Goal: Task Accomplishment & Management: Use online tool/utility

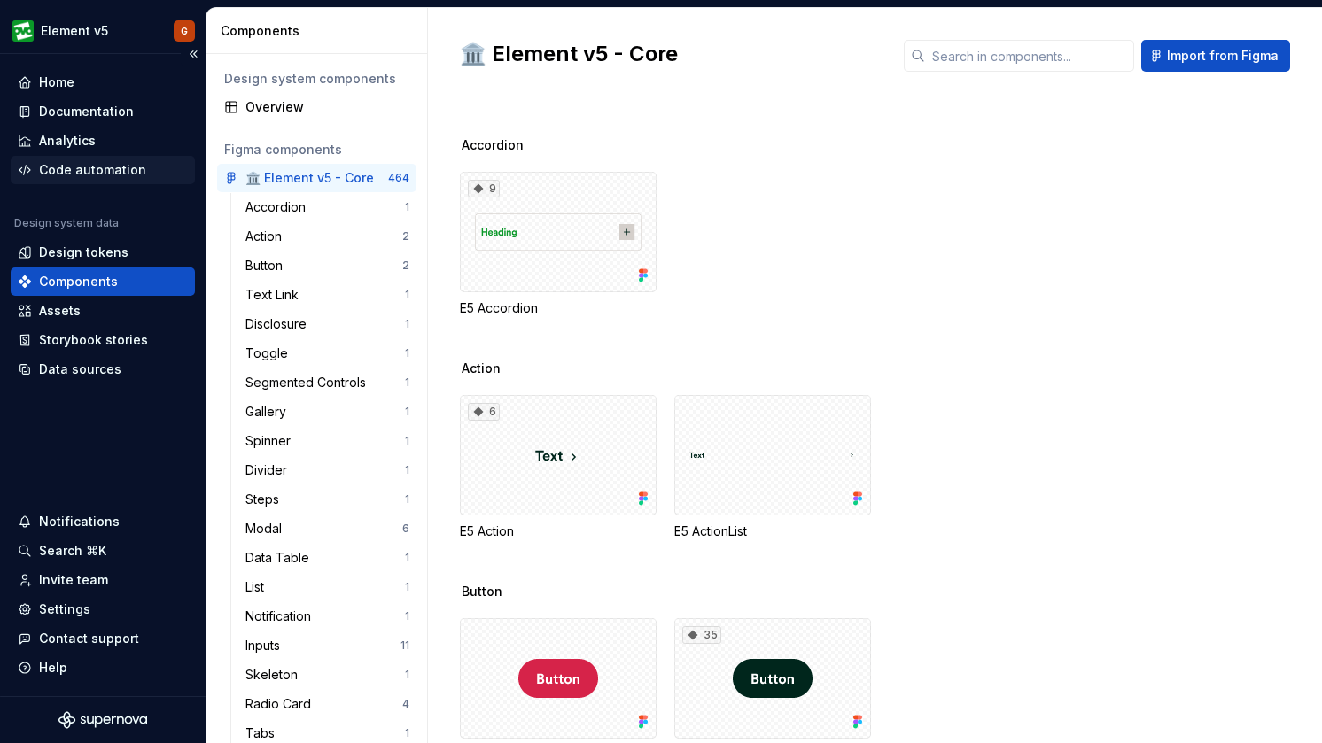
click at [107, 175] on div "Code automation" at bounding box center [92, 170] width 107 height 18
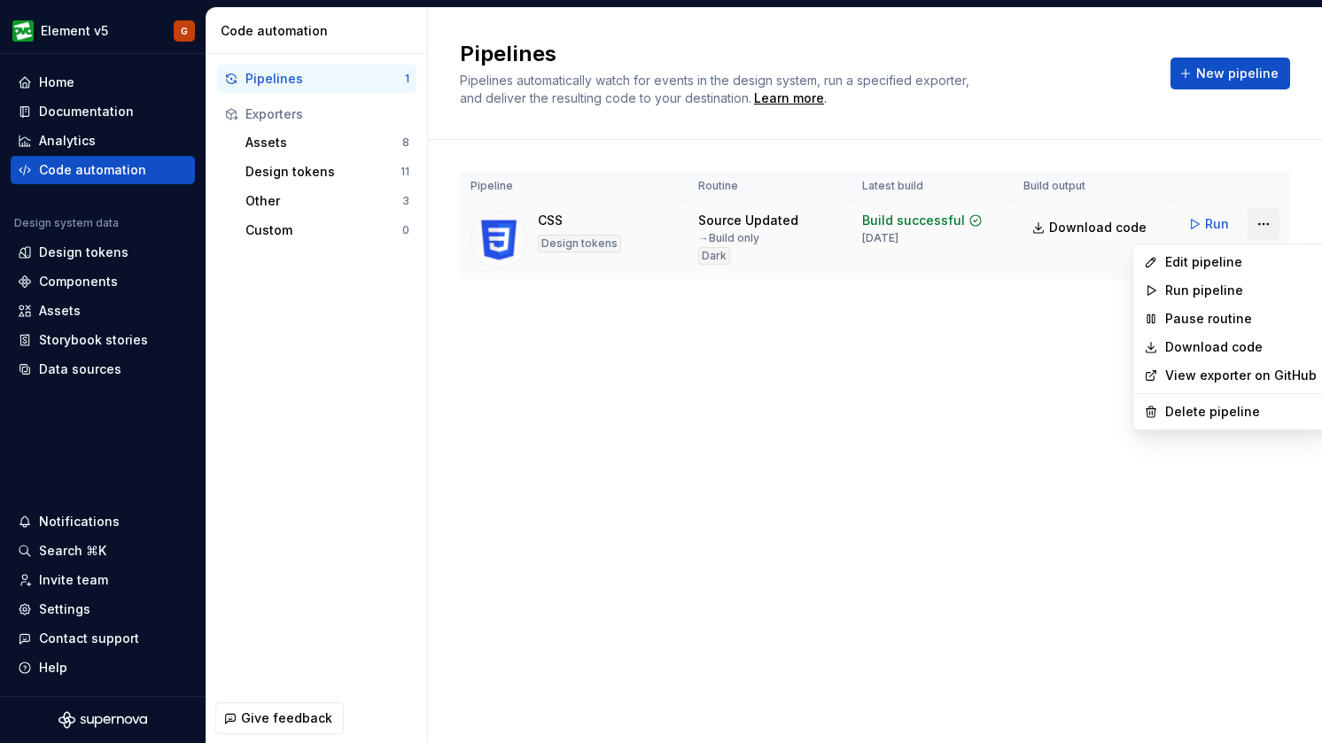
click at [1256, 222] on html "Element v5 G Home Documentation Analytics Code automation Design system data De…" at bounding box center [661, 371] width 1322 height 743
click at [1206, 259] on div "Edit pipeline" at bounding box center [1241, 262] width 152 height 18
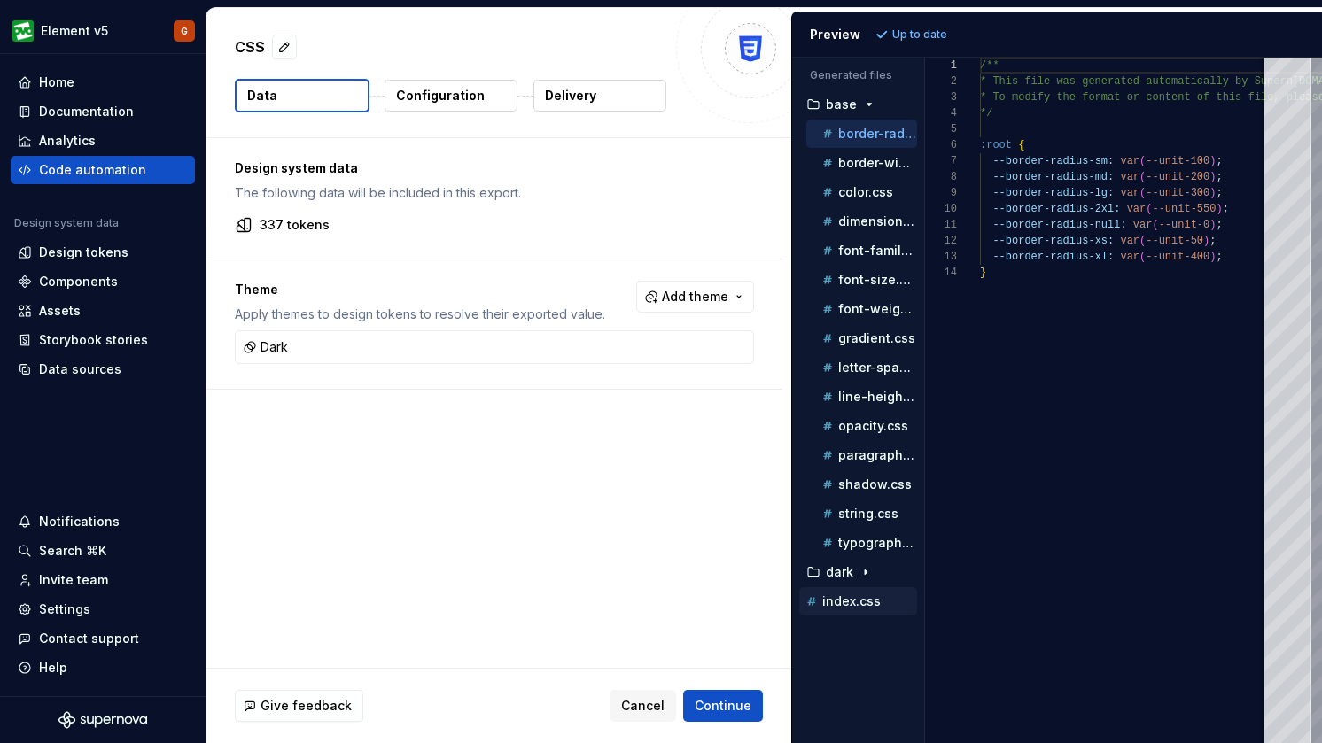
click at [843, 603] on p "index.css" at bounding box center [851, 602] width 58 height 14
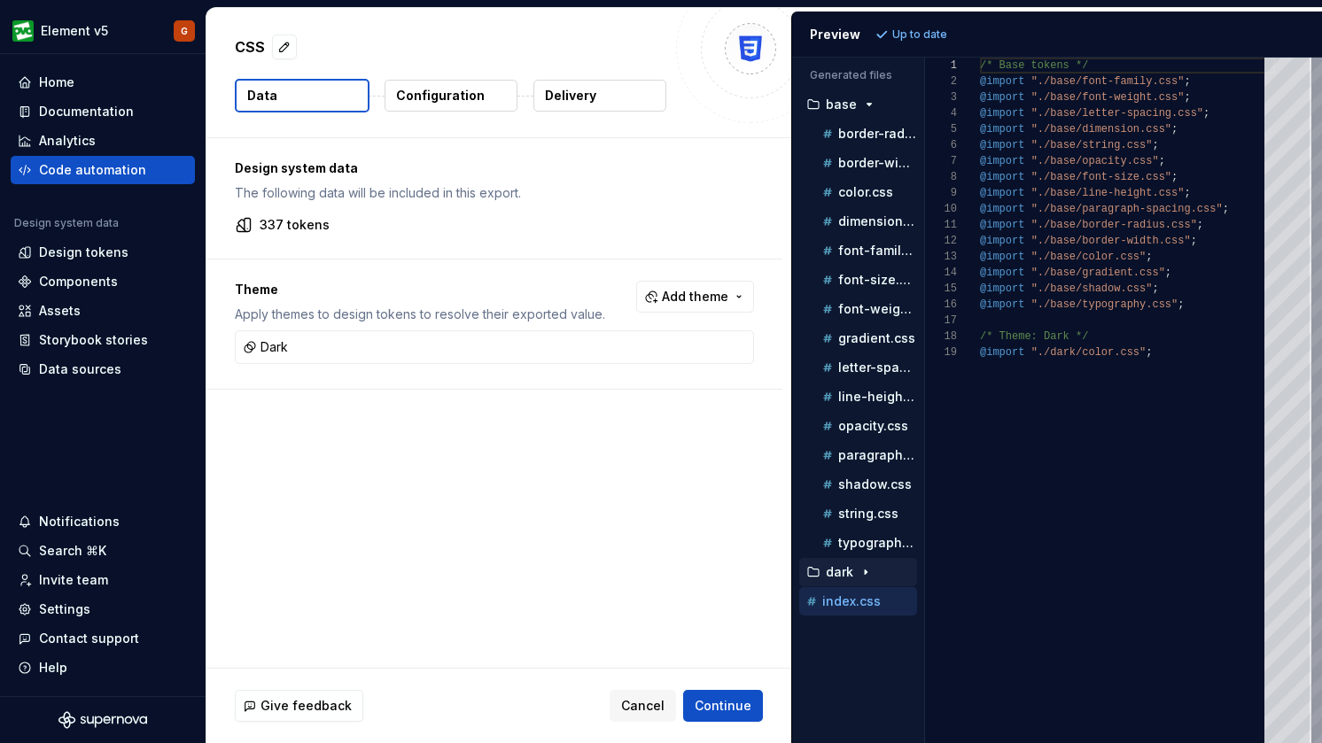
click at [852, 567] on div "dark" at bounding box center [860, 572] width 114 height 14
click at [851, 603] on p "color.css" at bounding box center [865, 602] width 55 height 14
type textarea "**********"
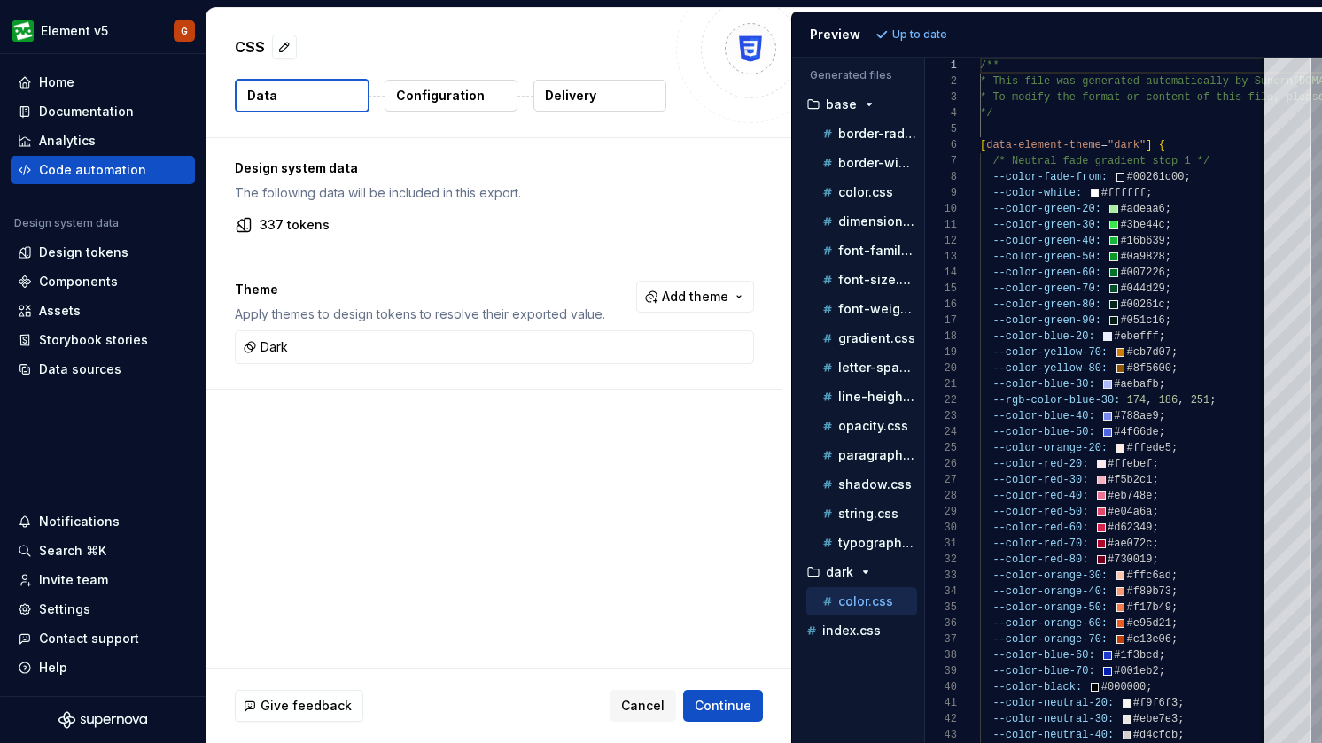
click at [455, 91] on p "Configuration" at bounding box center [440, 96] width 89 height 18
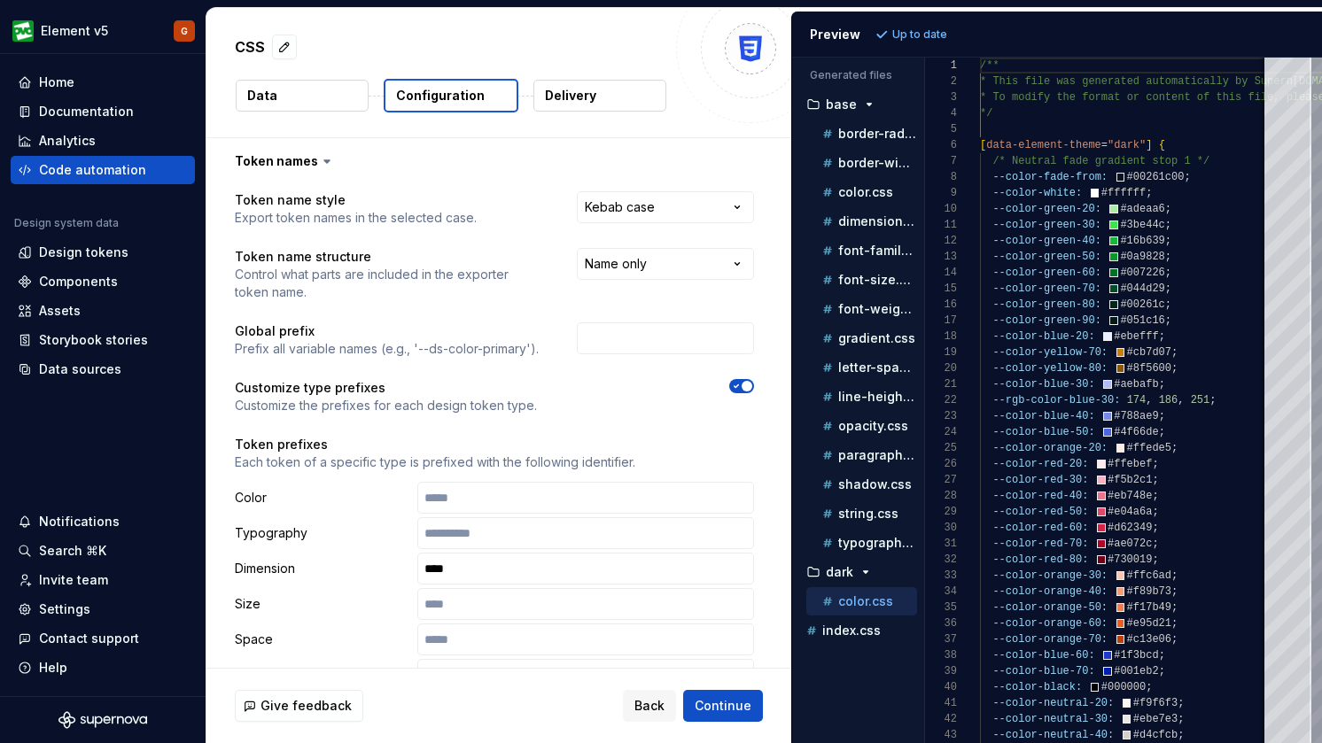
click at [304, 96] on button "Data" at bounding box center [302, 96] width 133 height 32
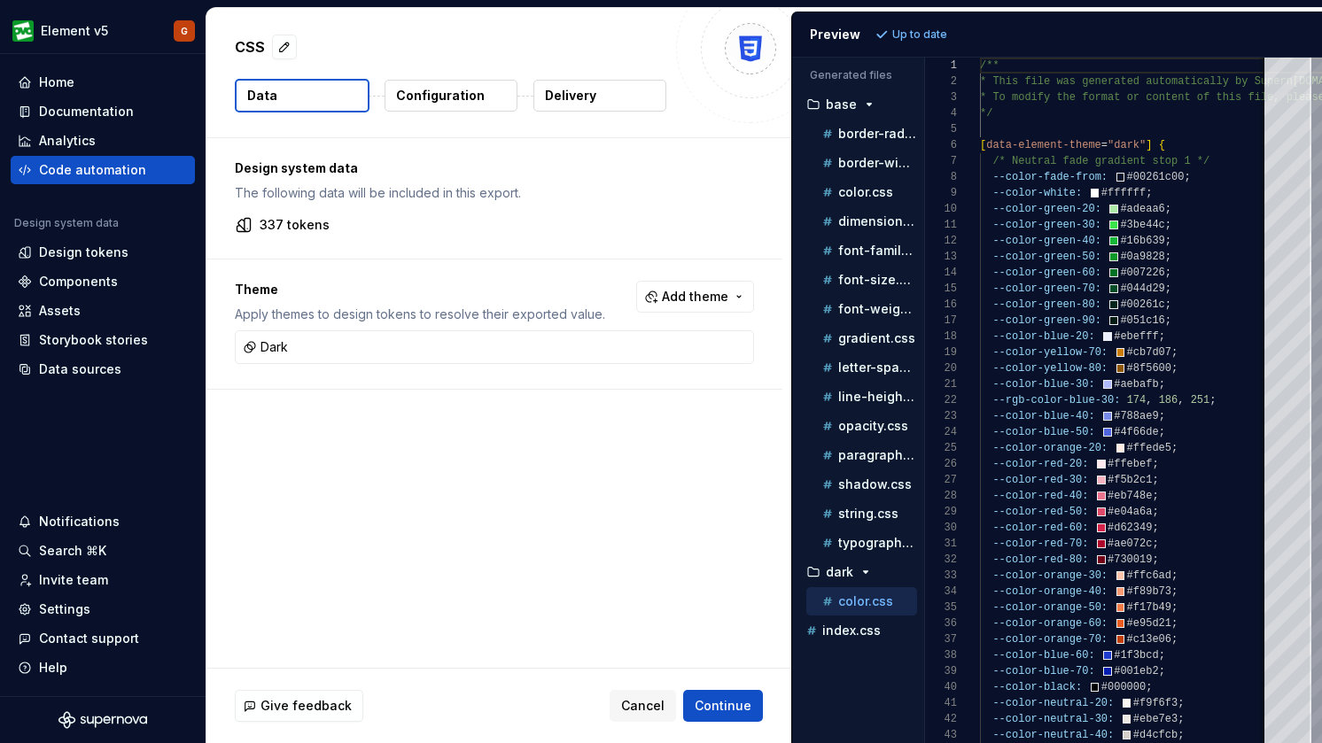
click at [460, 90] on p "Configuration" at bounding box center [440, 96] width 89 height 18
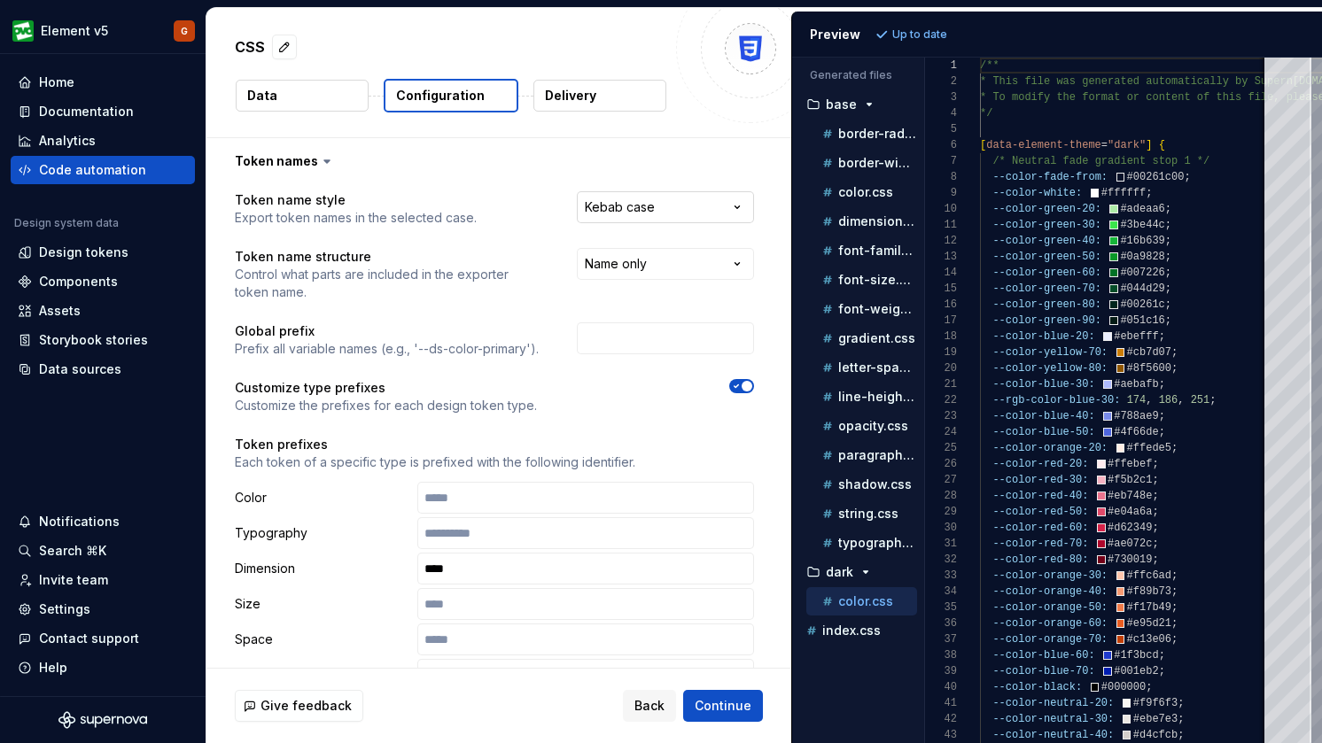
click at [606, 203] on html "**********" at bounding box center [661, 371] width 1322 height 743
click at [553, 191] on html "**********" at bounding box center [661, 371] width 1322 height 743
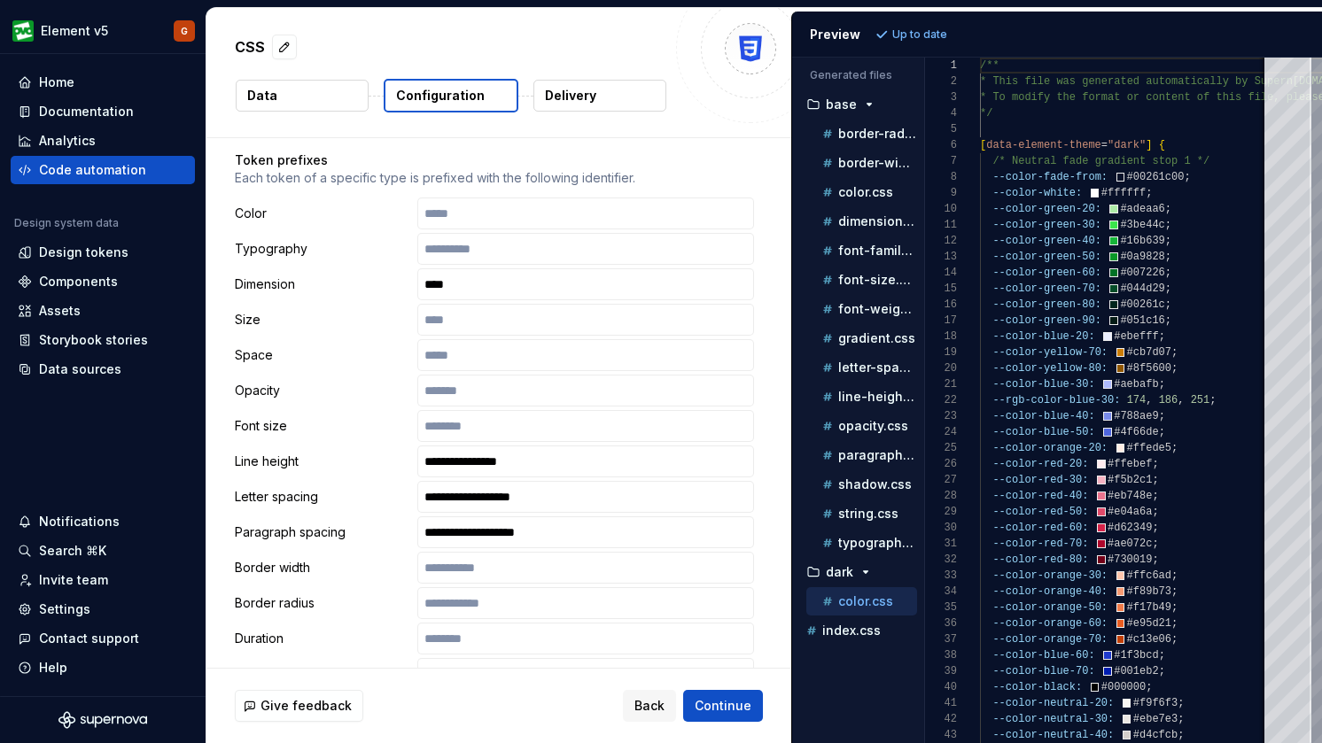
scroll to position [277, 0]
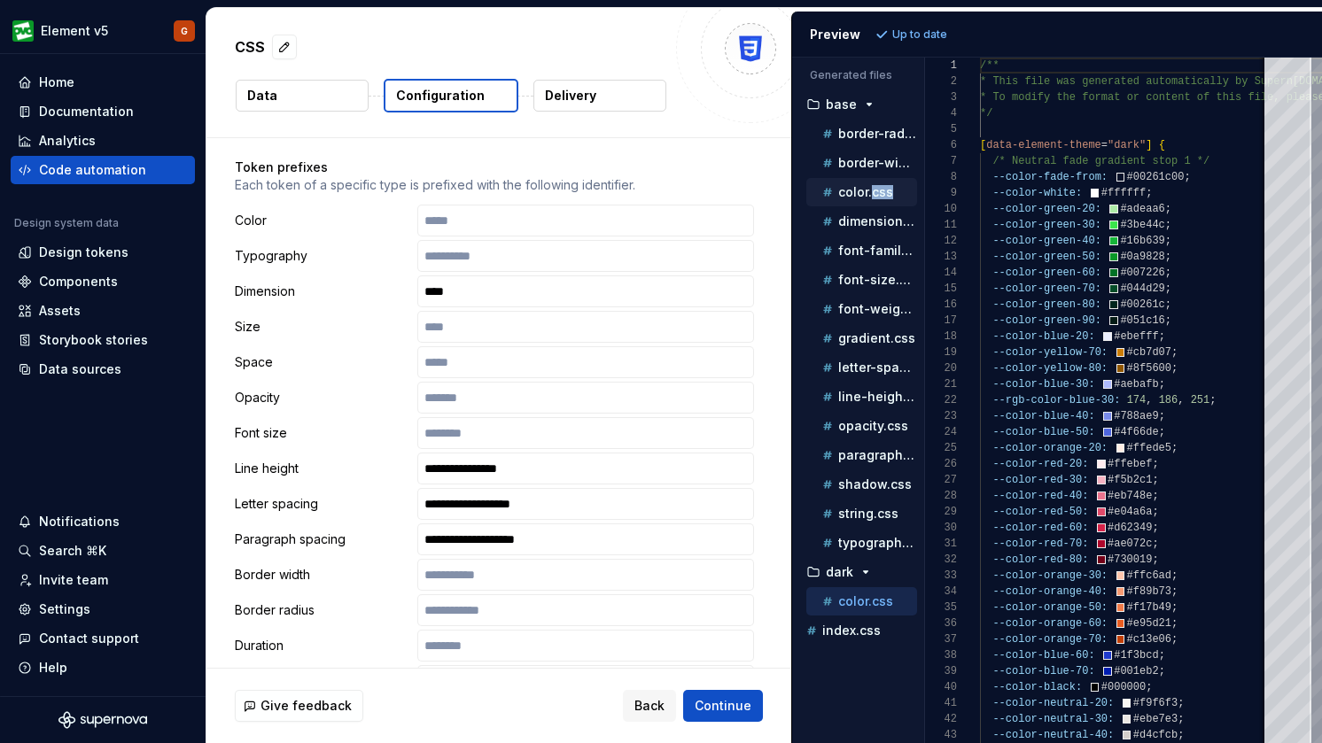
click at [854, 198] on p "color.css" at bounding box center [865, 192] width 55 height 14
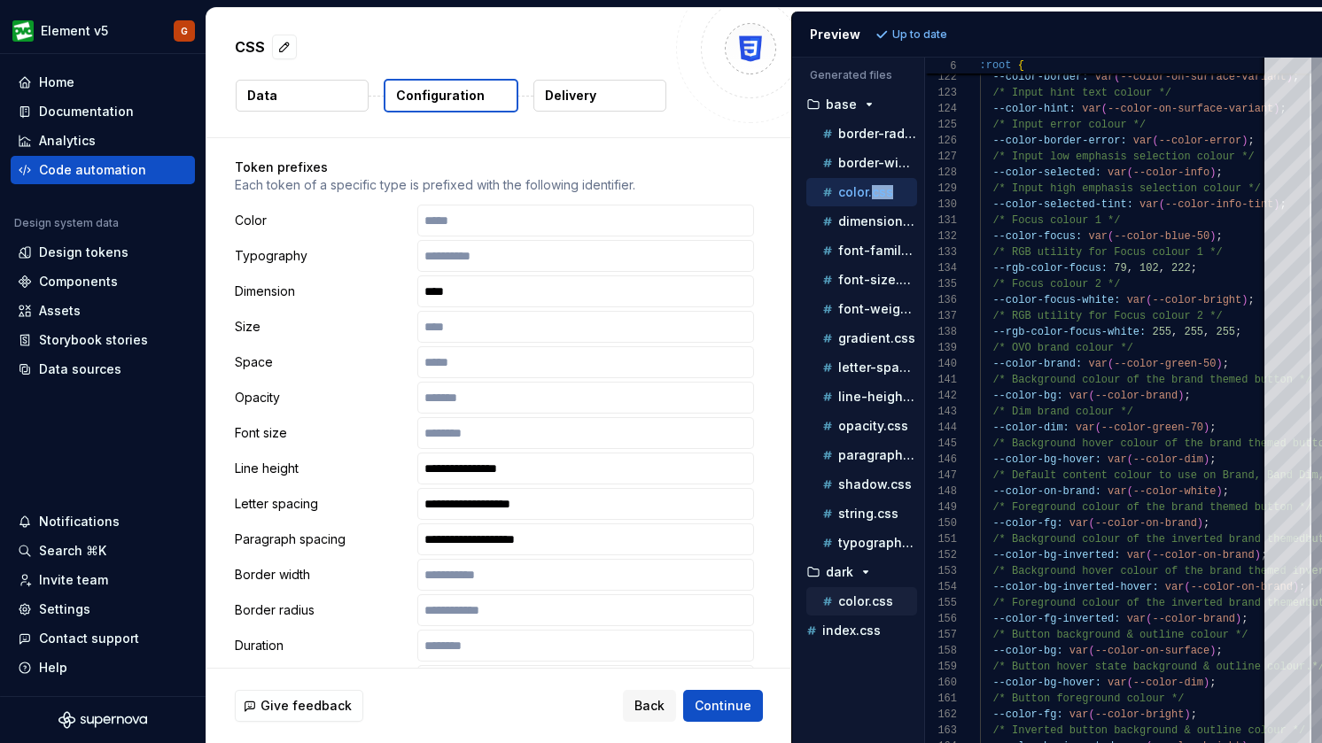
click at [860, 595] on p "color.css" at bounding box center [865, 602] width 55 height 14
type textarea "**********"
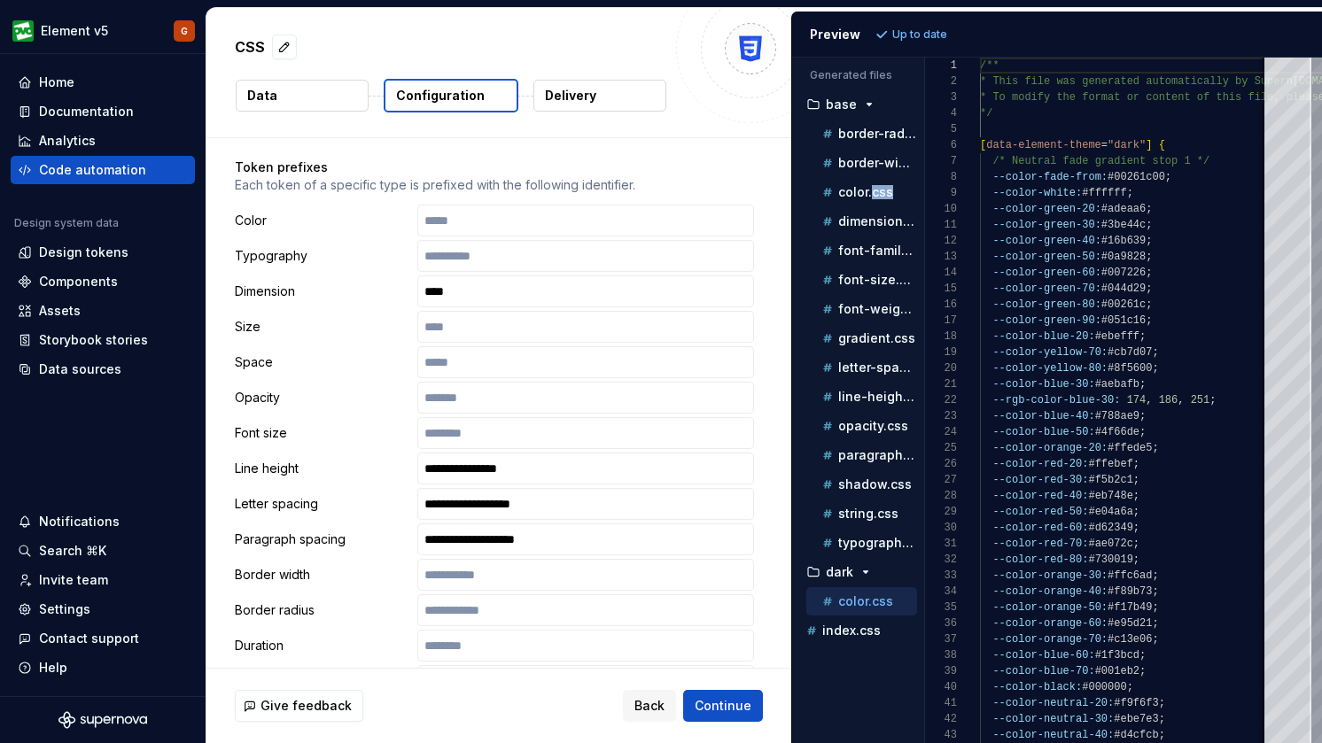
click at [862, 601] on p "color.css" at bounding box center [865, 602] width 55 height 14
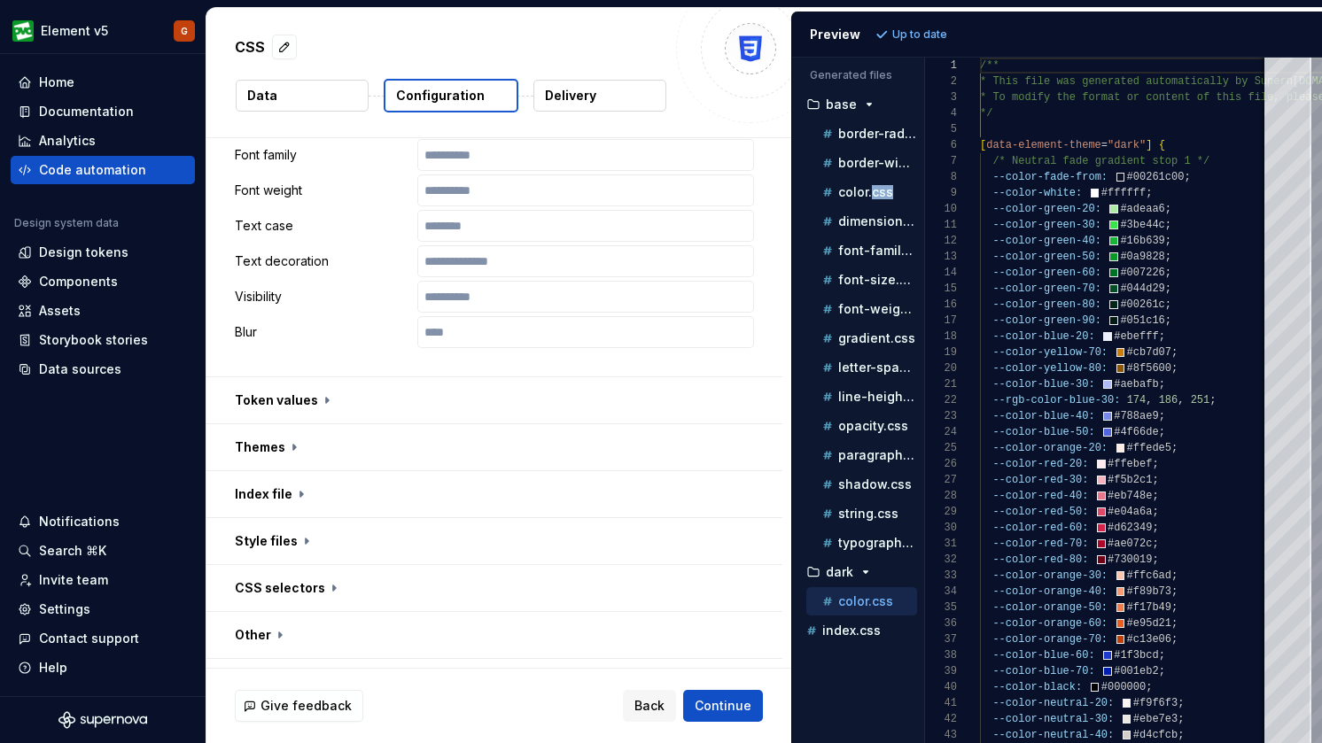
scroll to position [1055, 0]
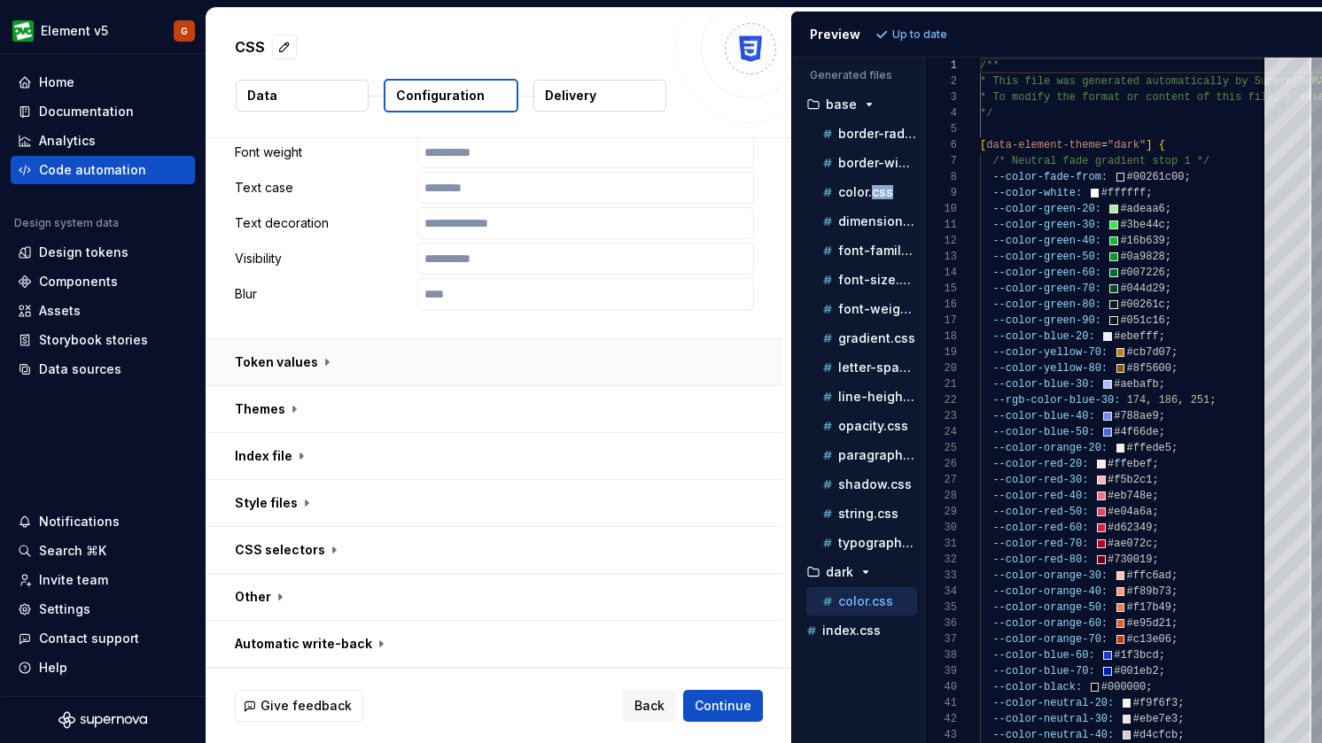
click at [321, 364] on button "button" at bounding box center [494, 362] width 576 height 46
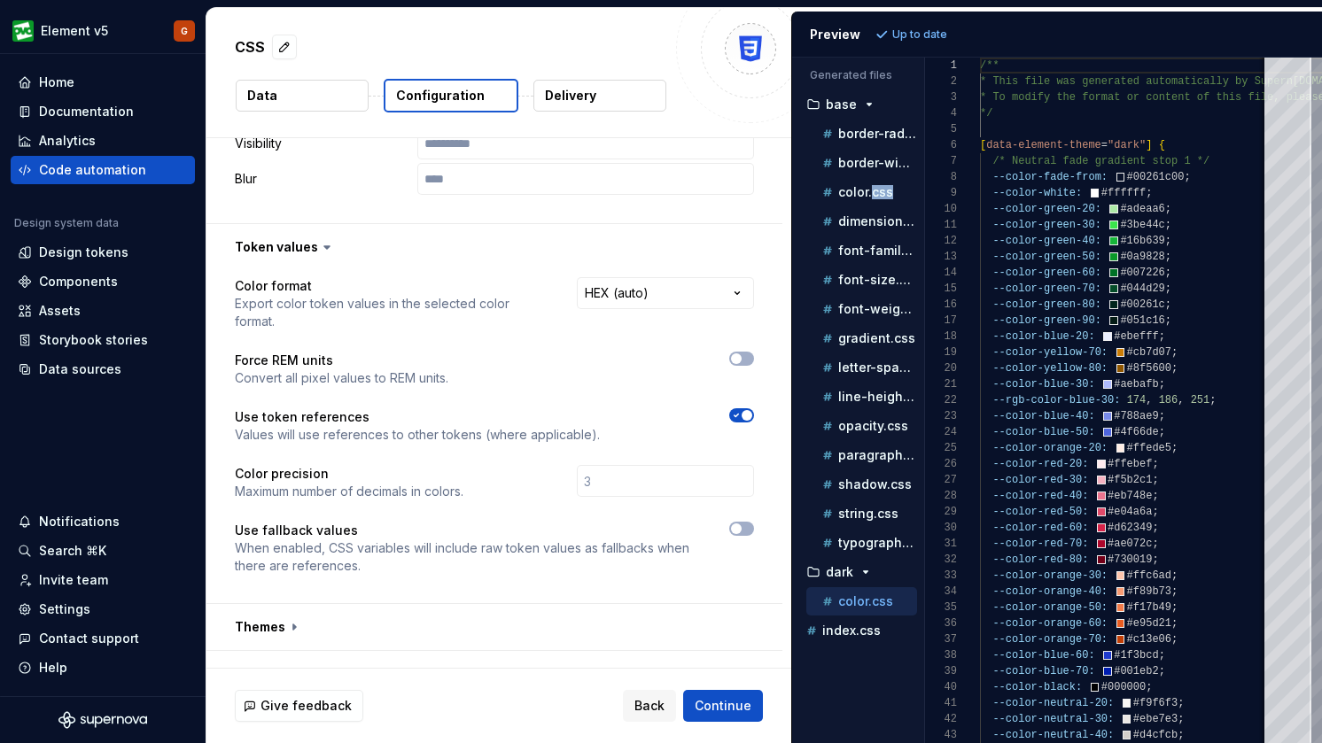
scroll to position [1212, 0]
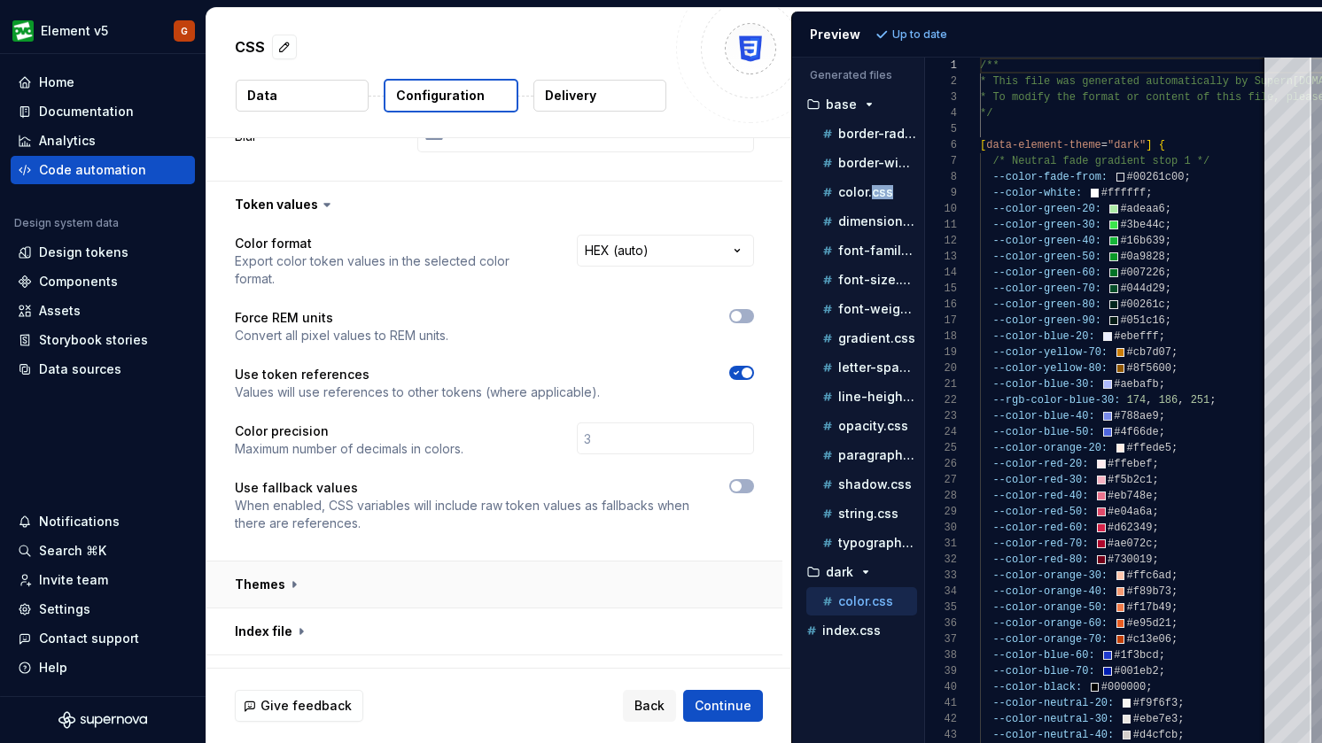
click at [282, 580] on button "button" at bounding box center [494, 585] width 576 height 46
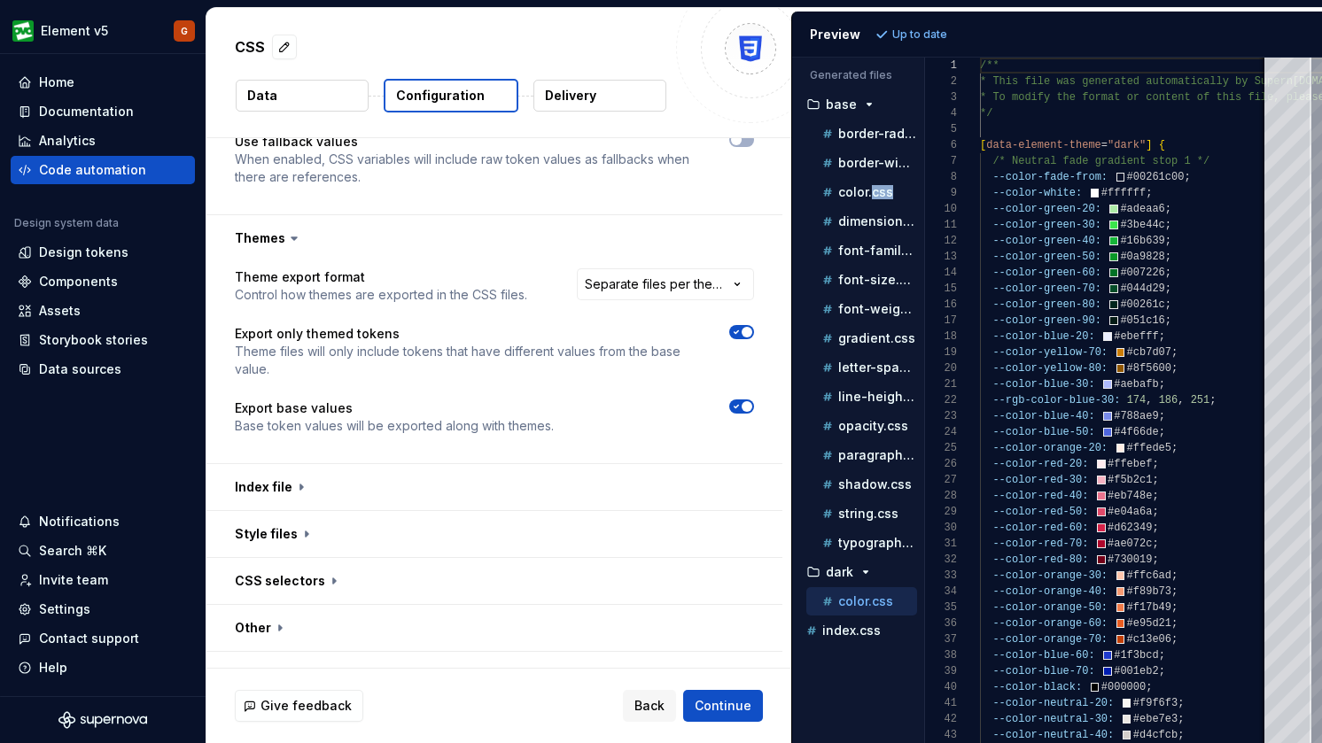
scroll to position [1553, 0]
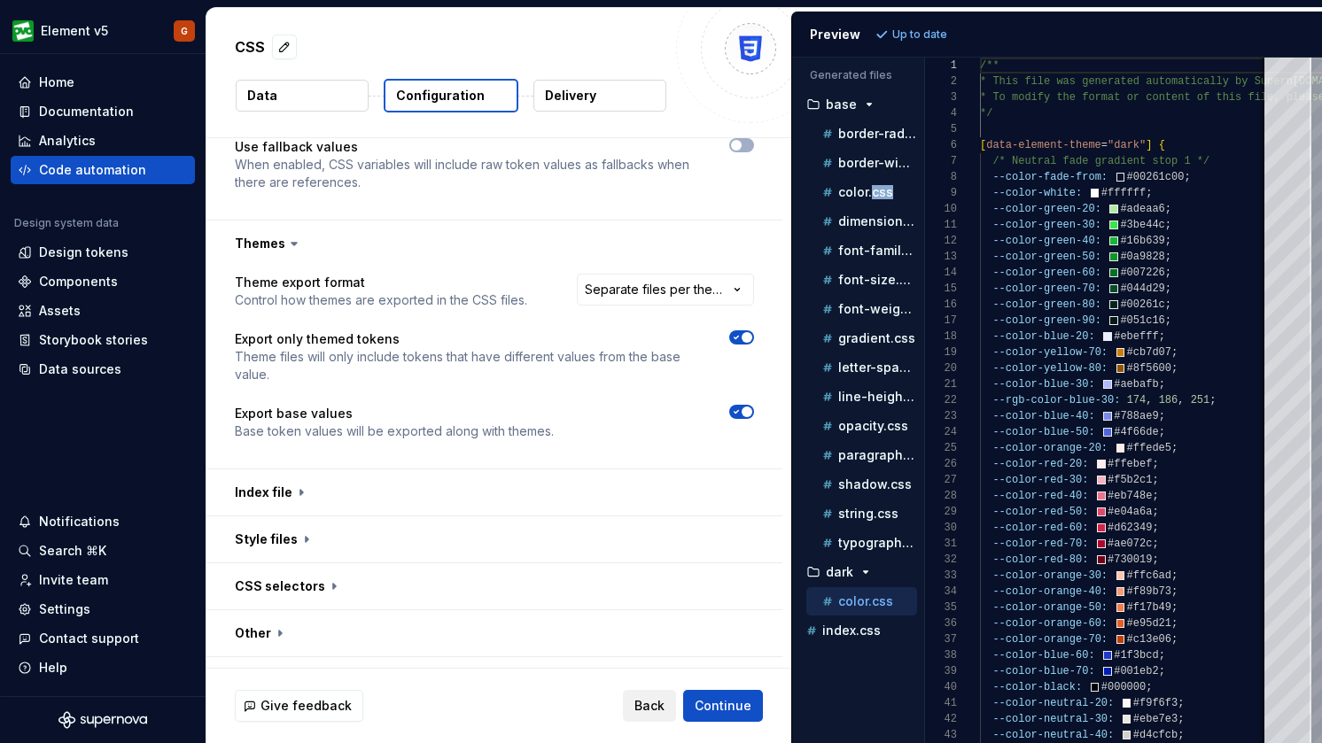
click at [648, 701] on span "Back" at bounding box center [649, 706] width 30 height 18
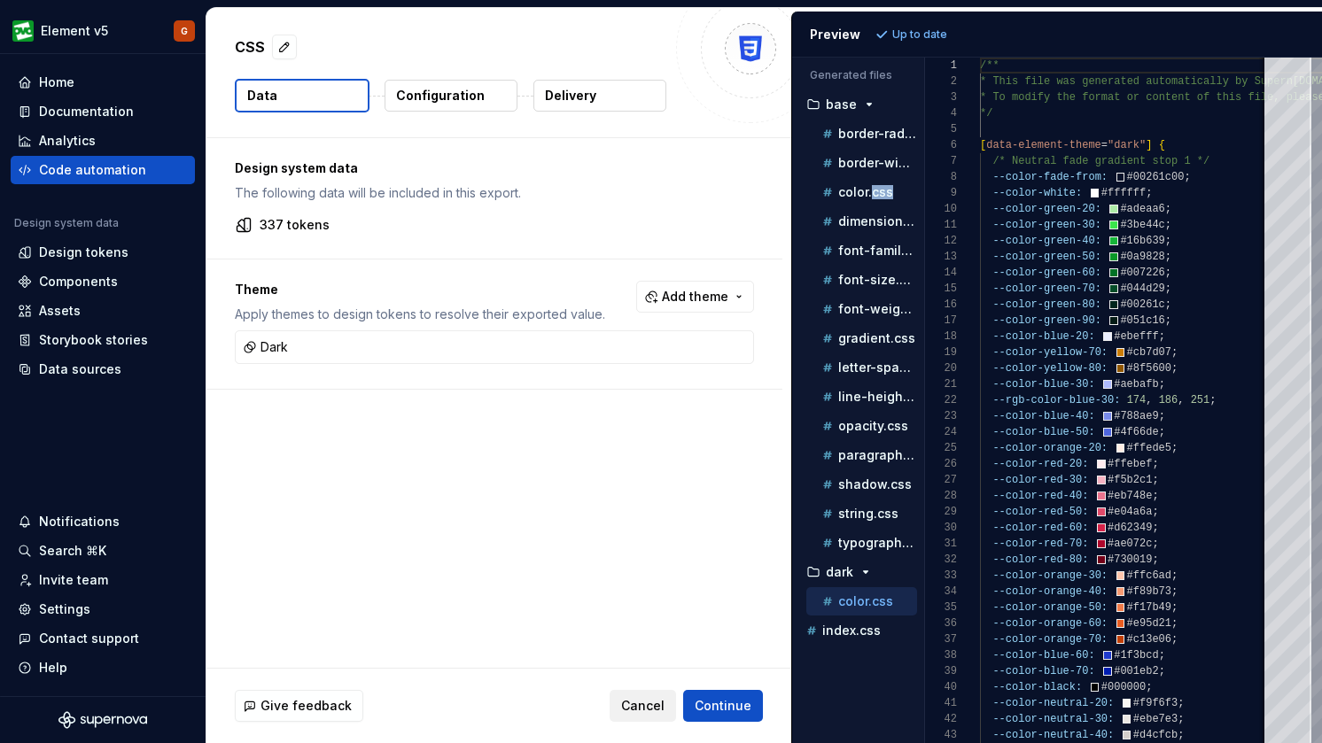
click at [648, 701] on span "Cancel" at bounding box center [642, 706] width 43 height 18
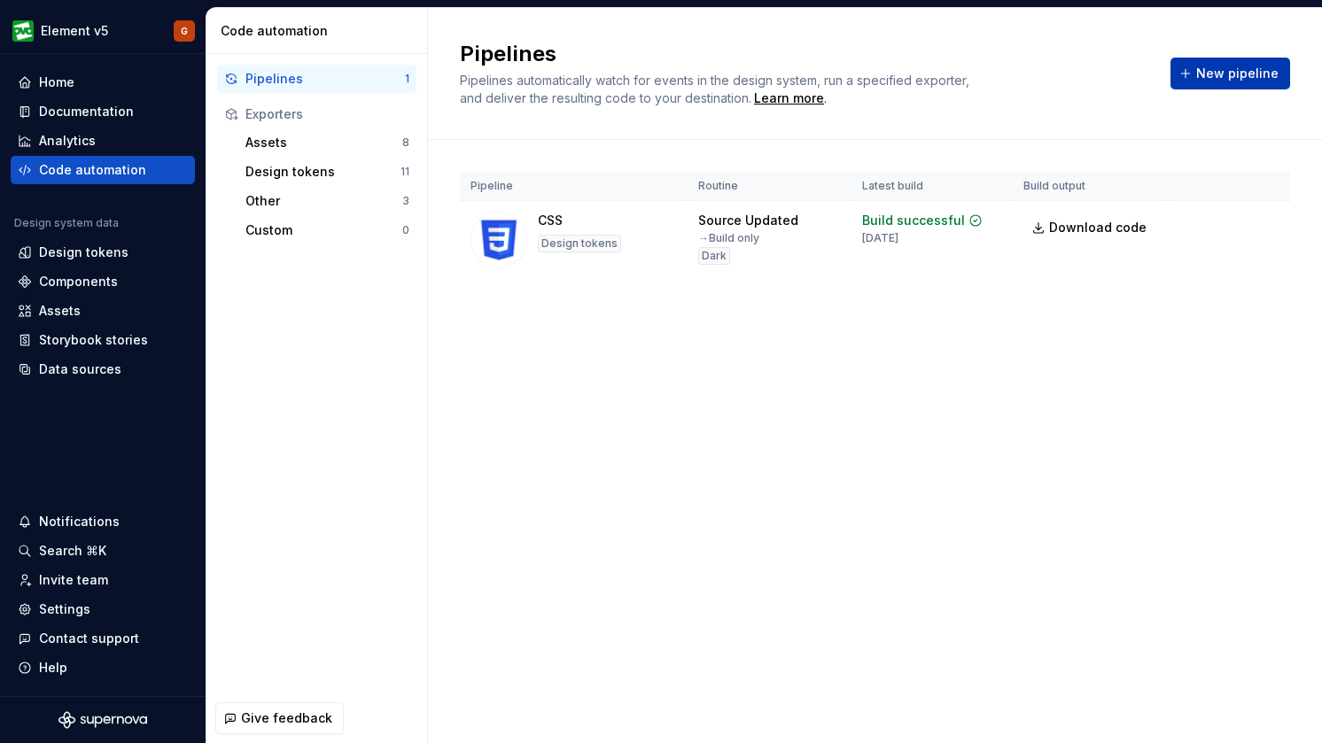
click at [1217, 74] on span "New pipeline" at bounding box center [1237, 74] width 82 height 18
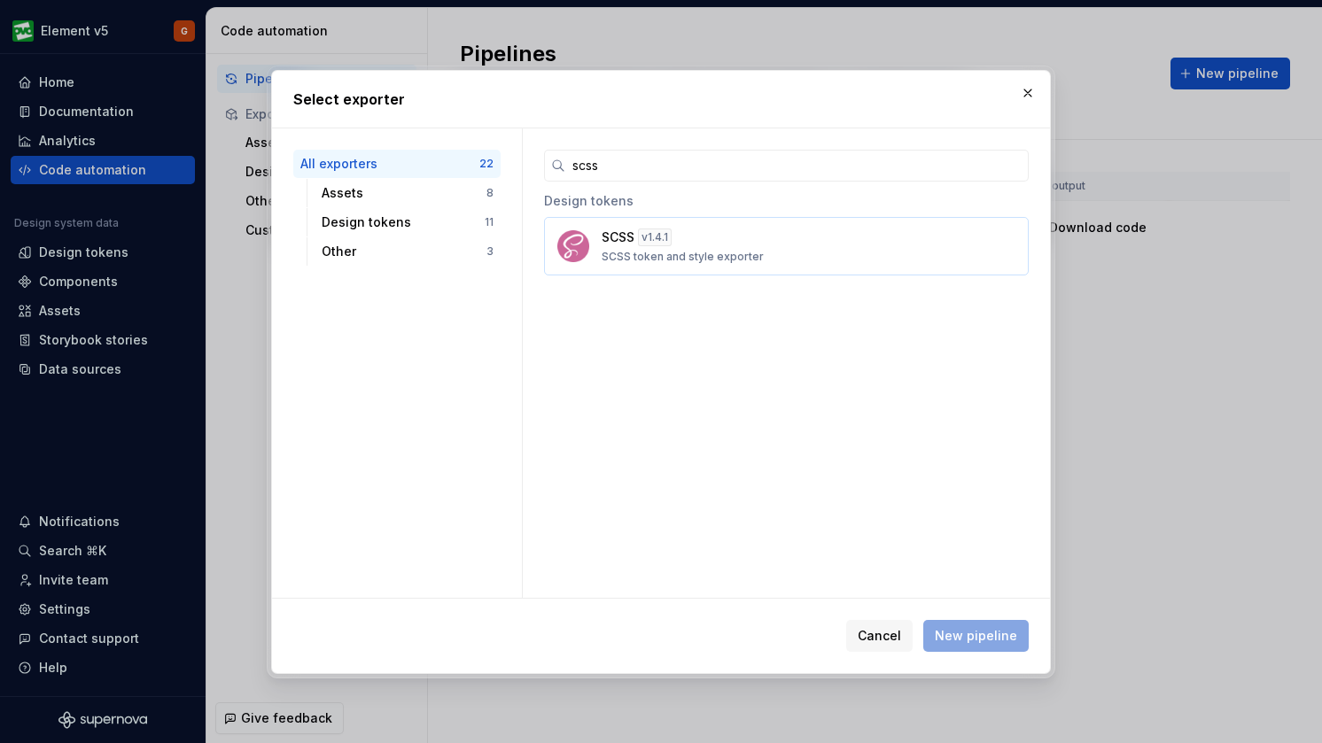
type input "scss"
click at [731, 236] on div "SCSS v 1.4.1 SCSS token and style exporter" at bounding box center [781, 246] width 359 height 35
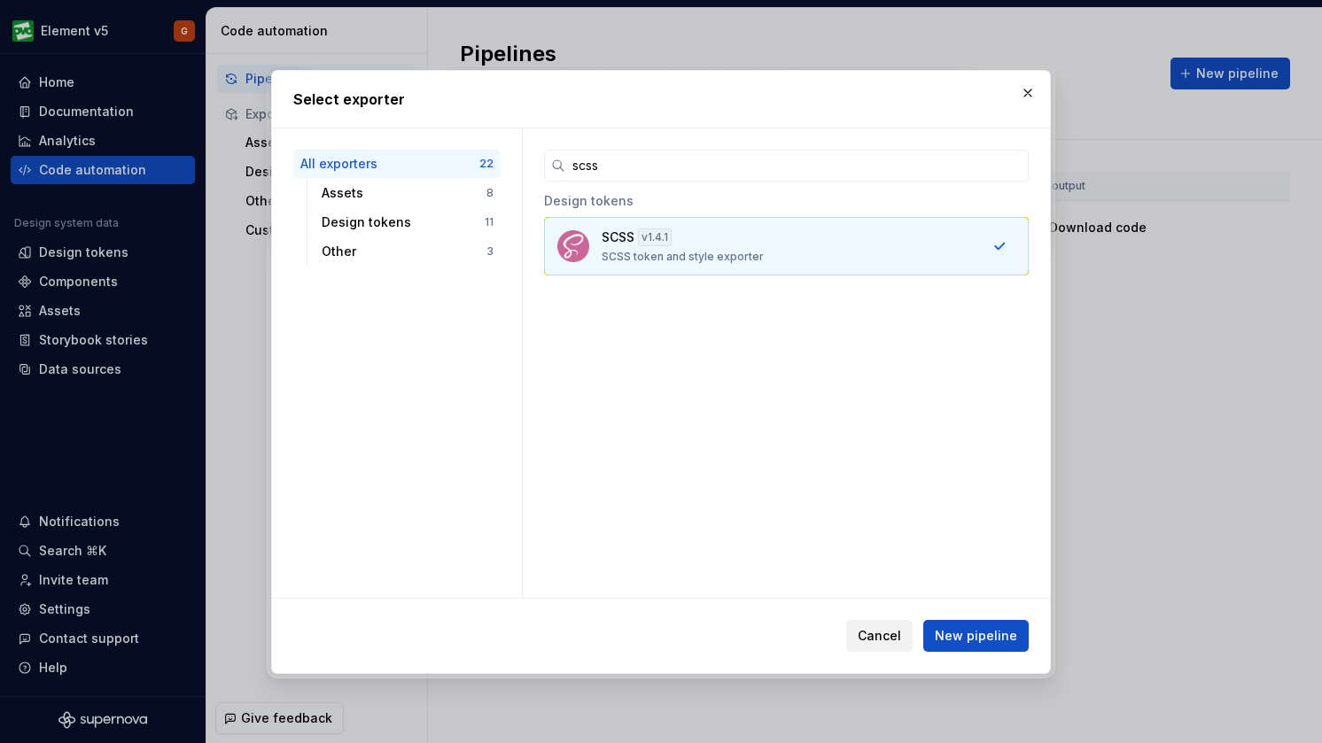
click at [885, 643] on span "Cancel" at bounding box center [879, 636] width 43 height 18
